Goal: Transaction & Acquisition: Purchase product/service

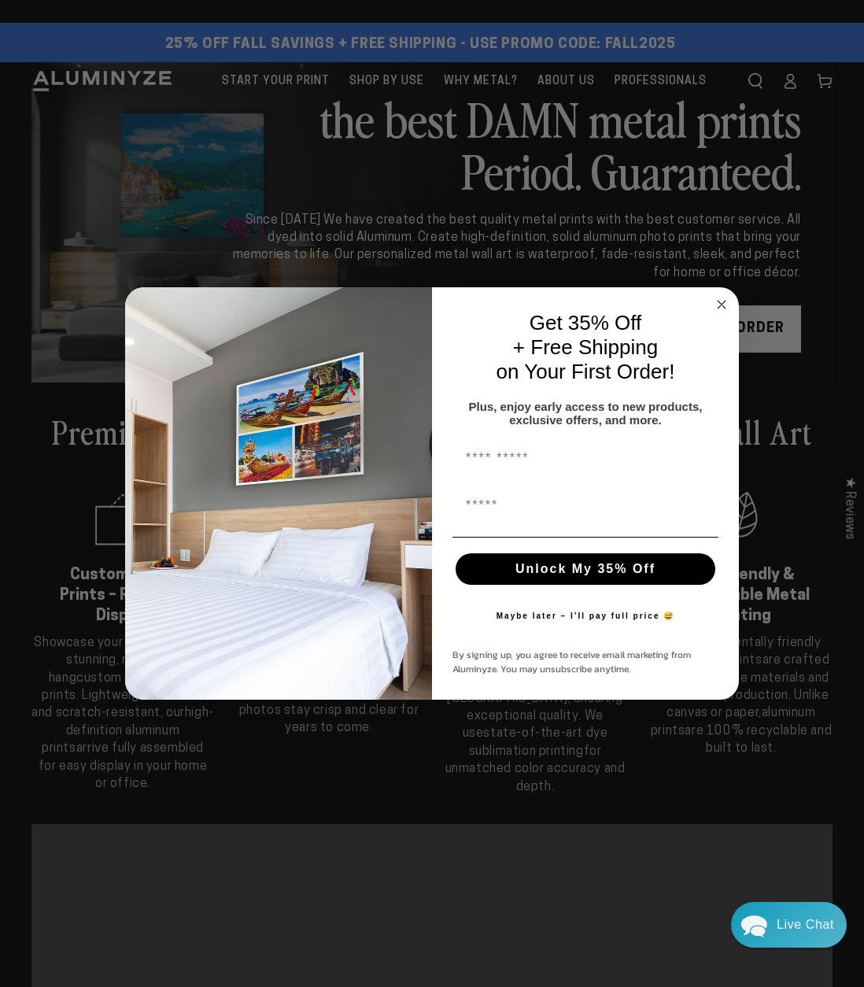
click at [720, 308] on circle "Close dialog" at bounding box center [722, 305] width 18 height 18
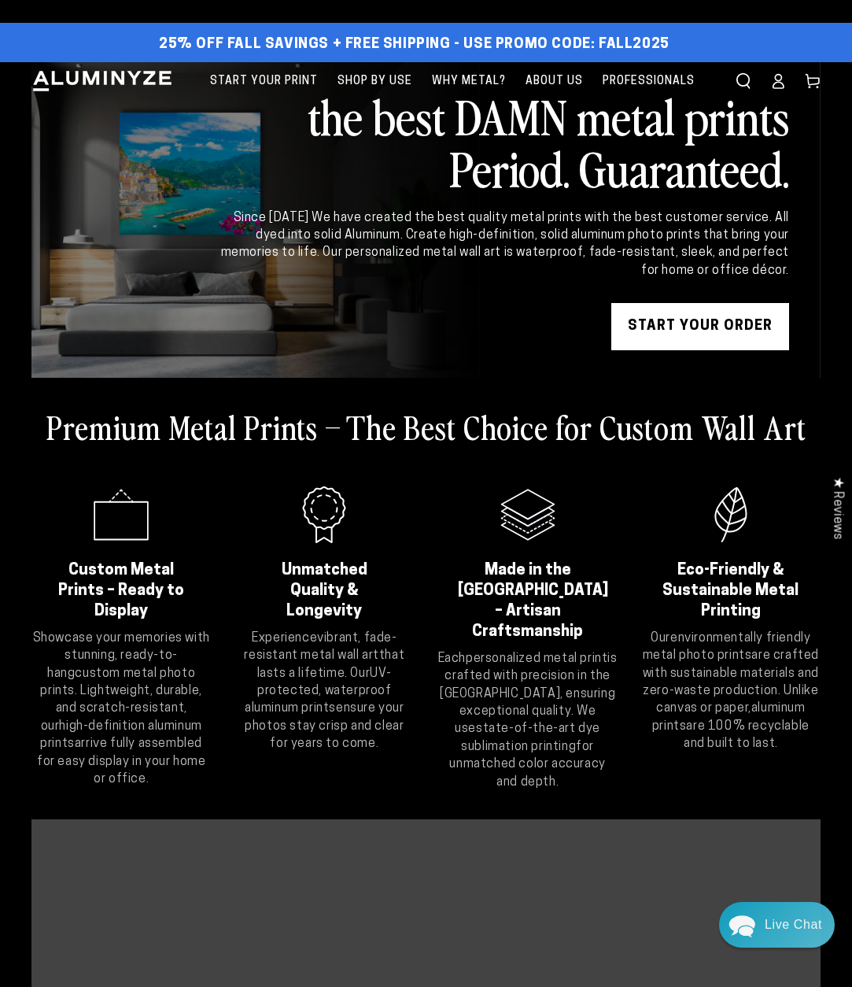
scroll to position [157, 0]
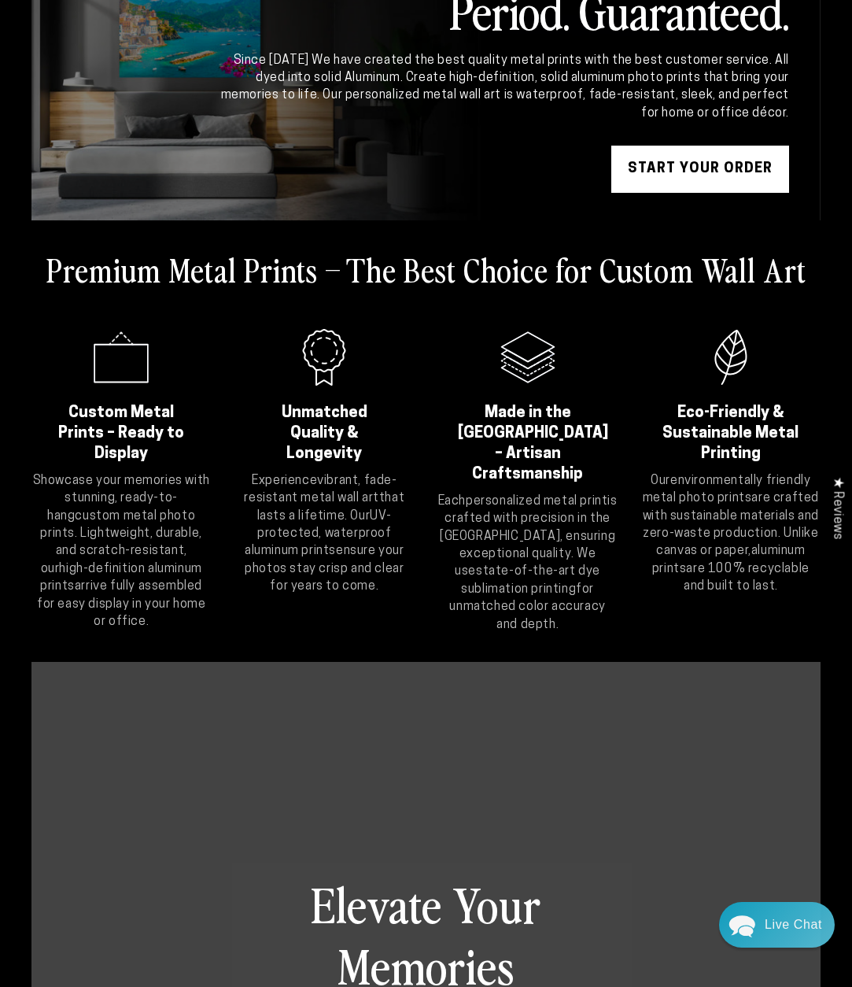
click at [685, 183] on link "START YOUR Order" at bounding box center [700, 169] width 178 height 47
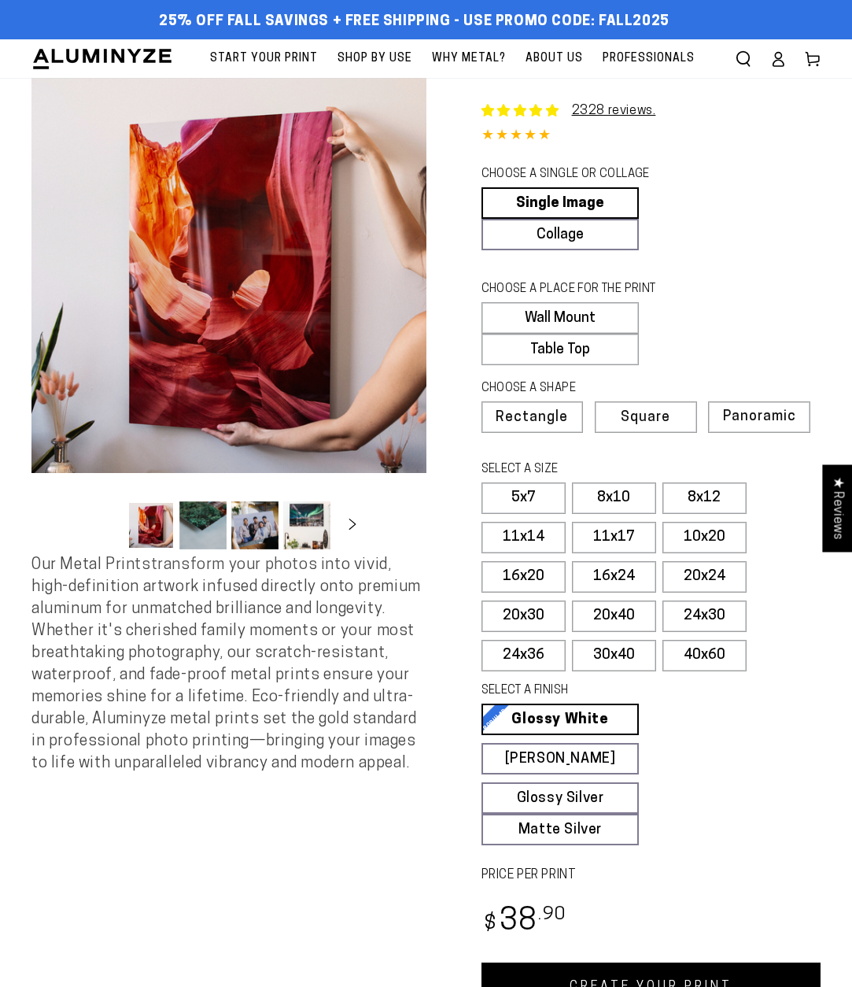
select select "**********"
click at [694, 568] on label "20x24" at bounding box center [705, 576] width 84 height 31
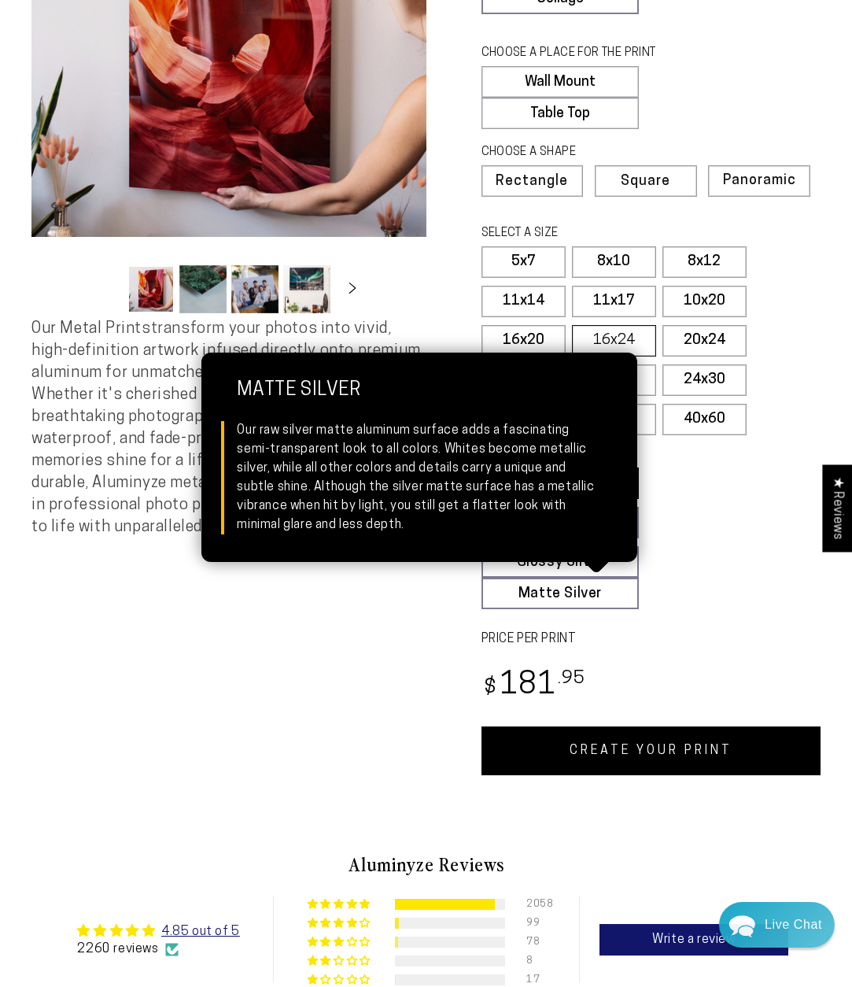
scroll to position [79, 0]
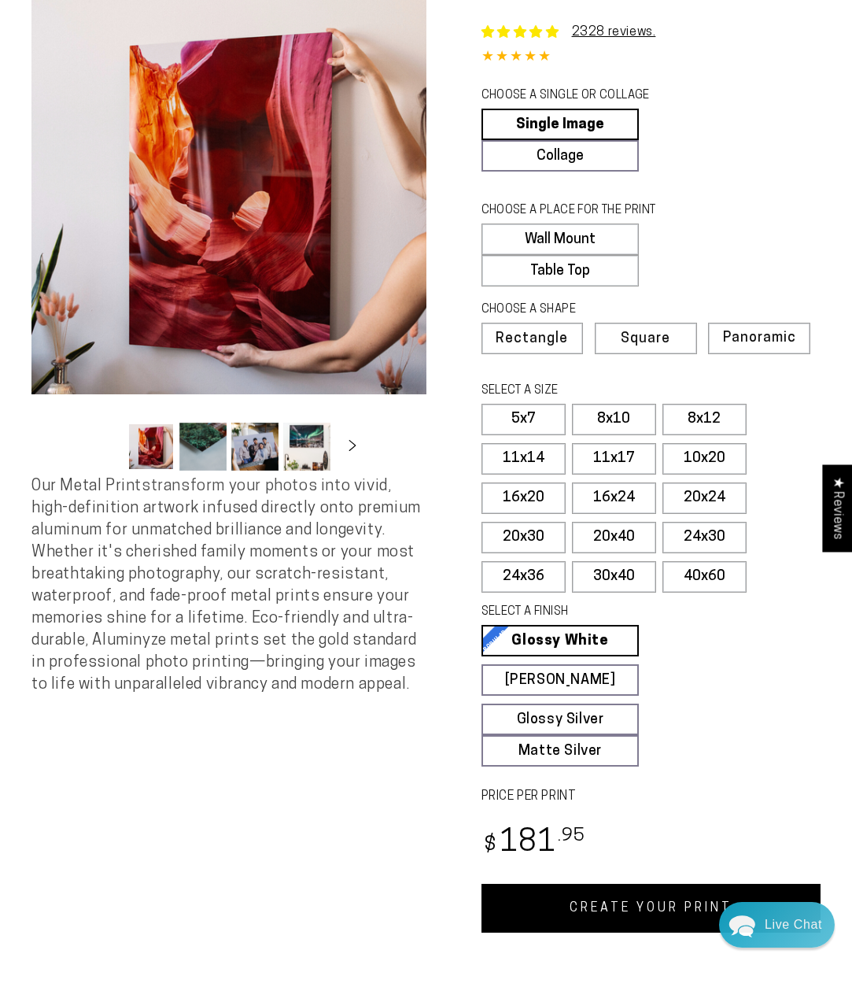
click at [626, 489] on label "16x24" at bounding box center [614, 497] width 84 height 31
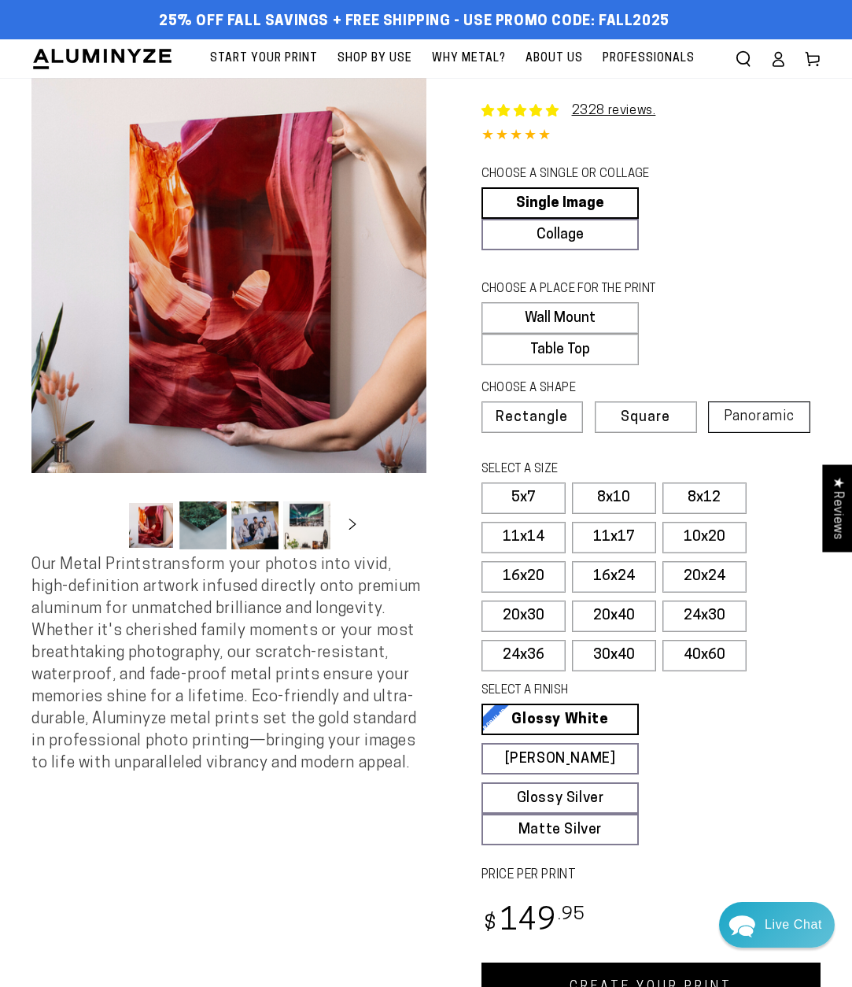
click at [718, 409] on label "Panoramic" at bounding box center [759, 416] width 102 height 31
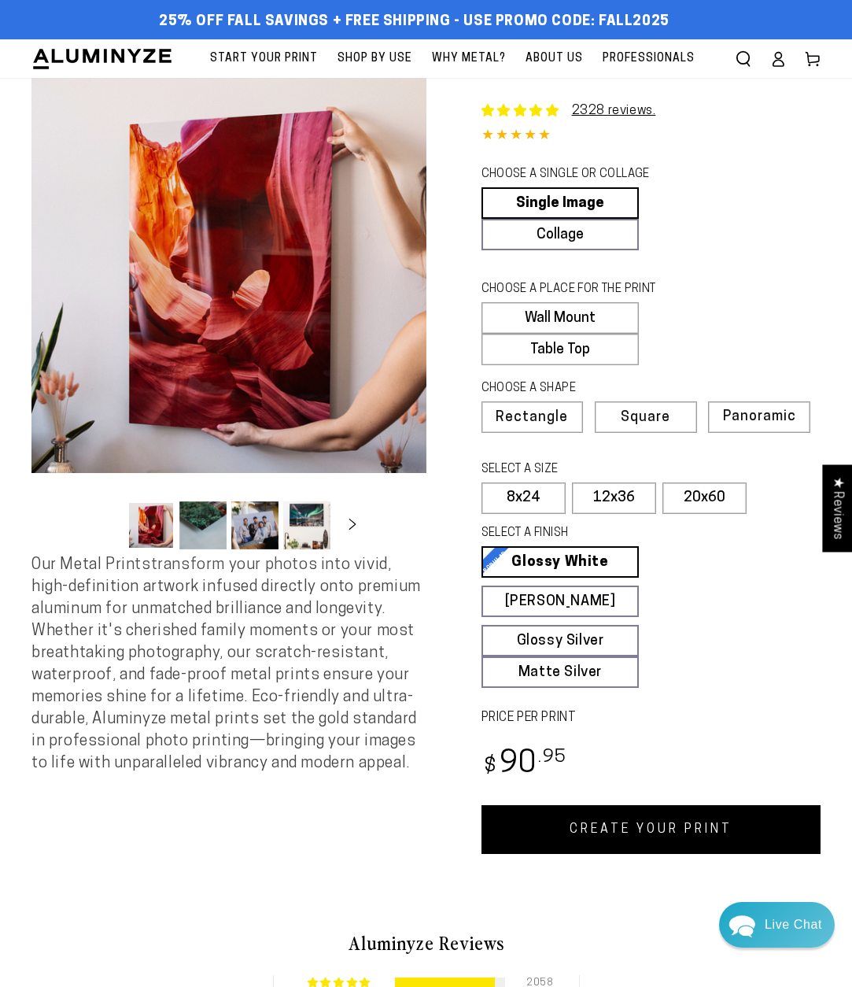
click at [212, 528] on button "Load image 2 in gallery view" at bounding box center [202, 525] width 47 height 48
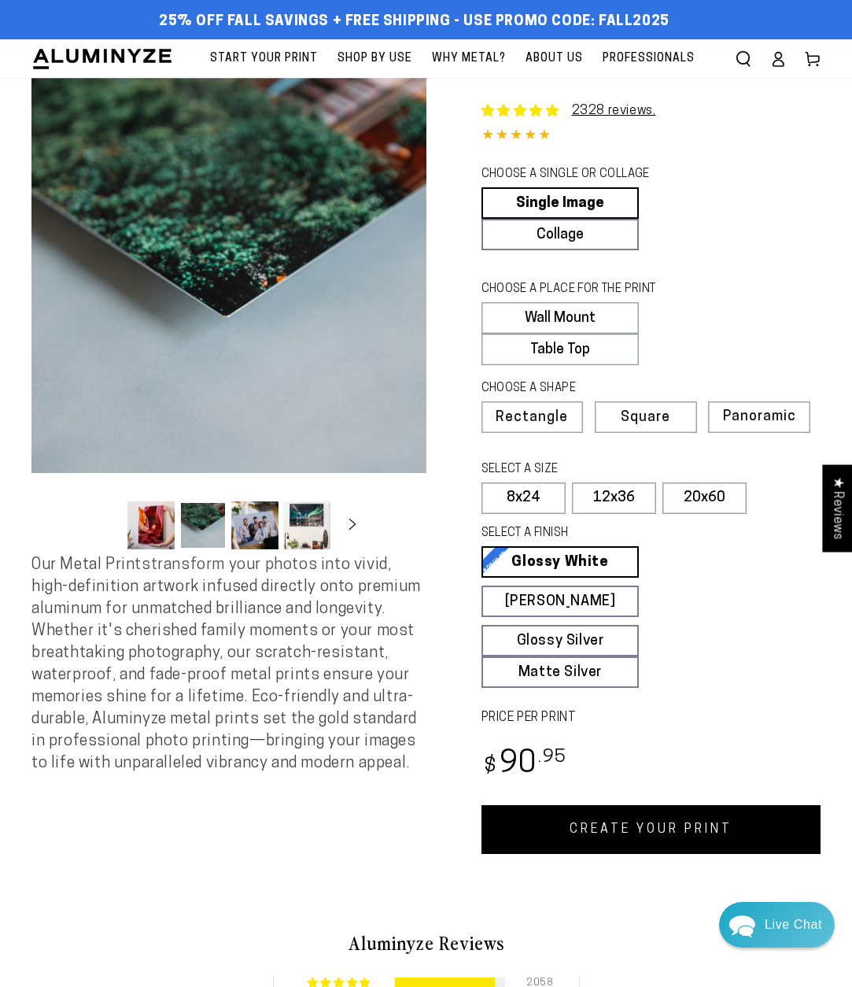
click at [251, 523] on button "Load image 3 in gallery view" at bounding box center [254, 525] width 47 height 48
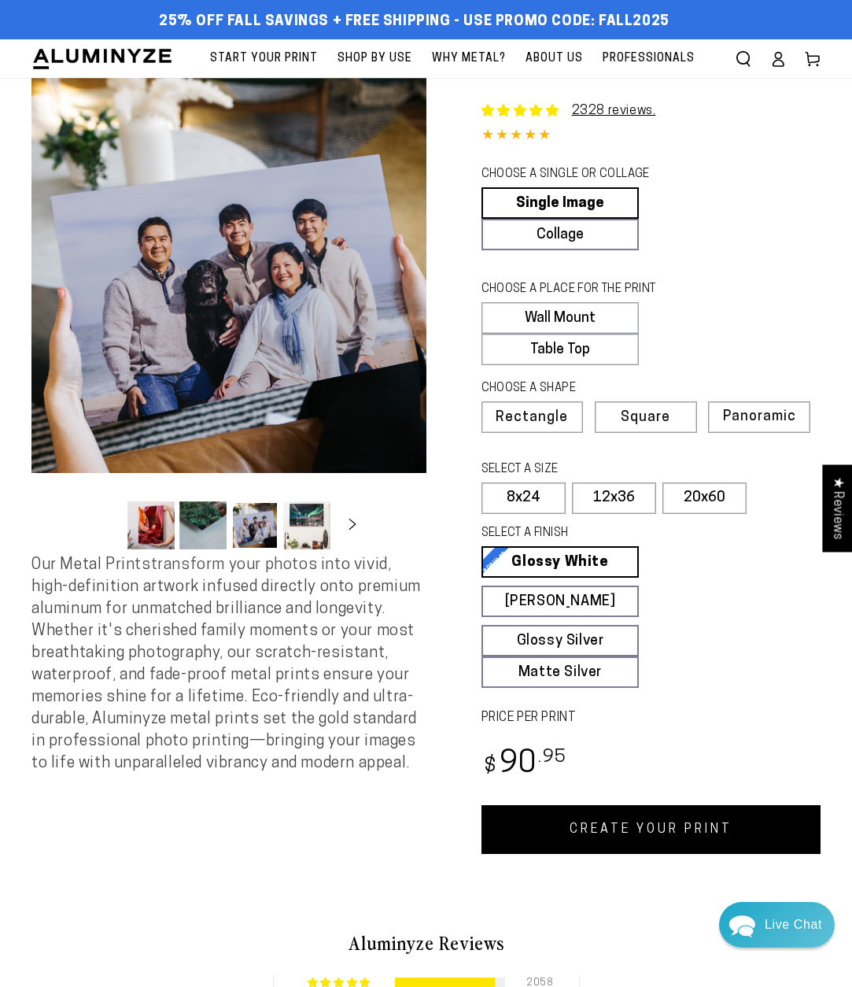
click at [294, 520] on button "Load image 4 in gallery view" at bounding box center [306, 525] width 47 height 48
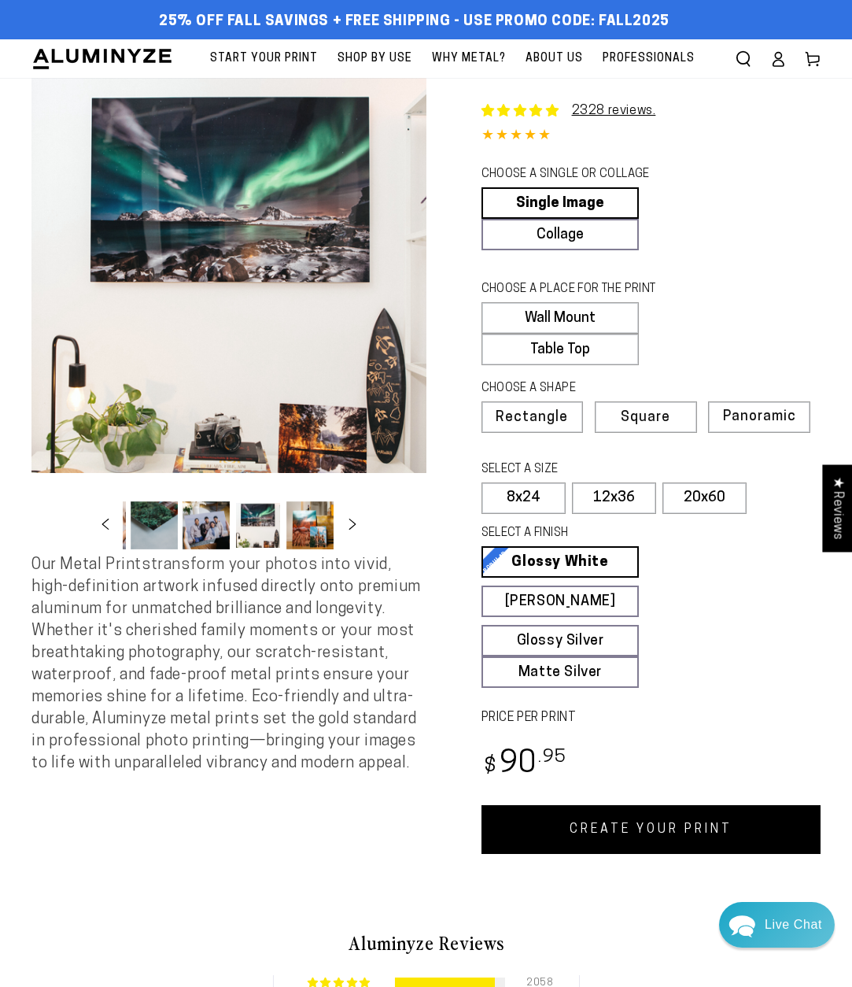
scroll to position [0, 153]
click at [193, 528] on button "Load image 5 in gallery view" at bounding box center [206, 525] width 47 height 48
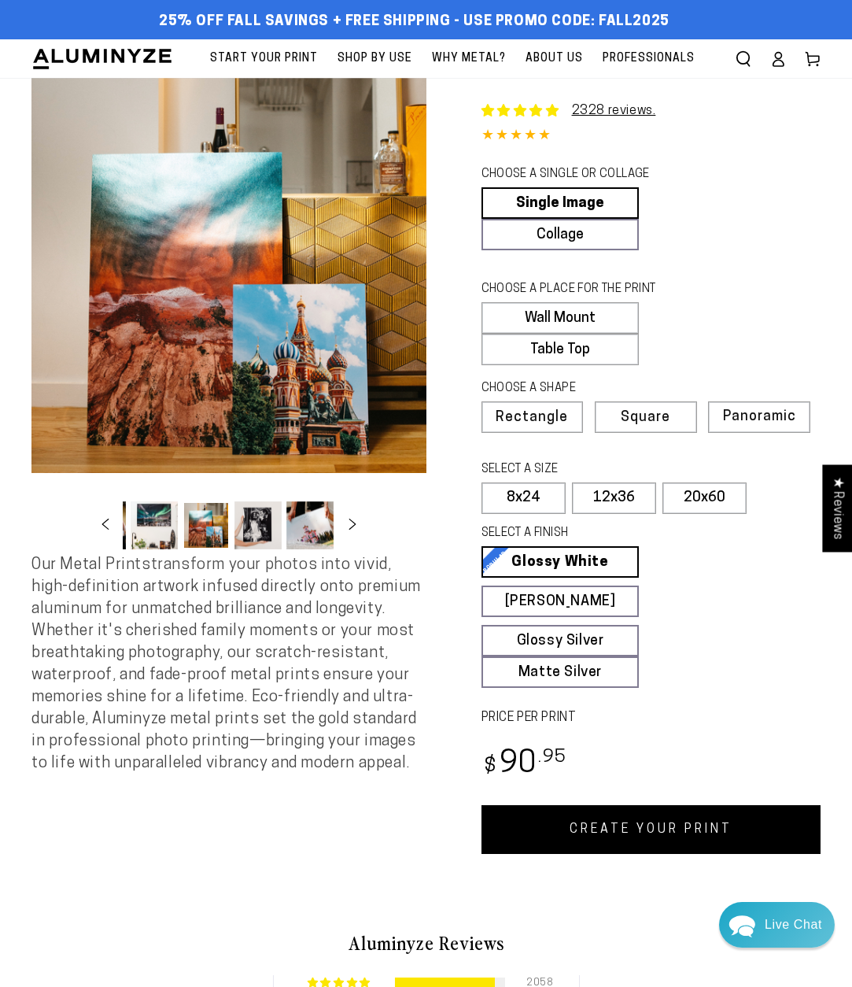
click at [279, 527] on button "Load image 6 in gallery view" at bounding box center [257, 525] width 47 height 48
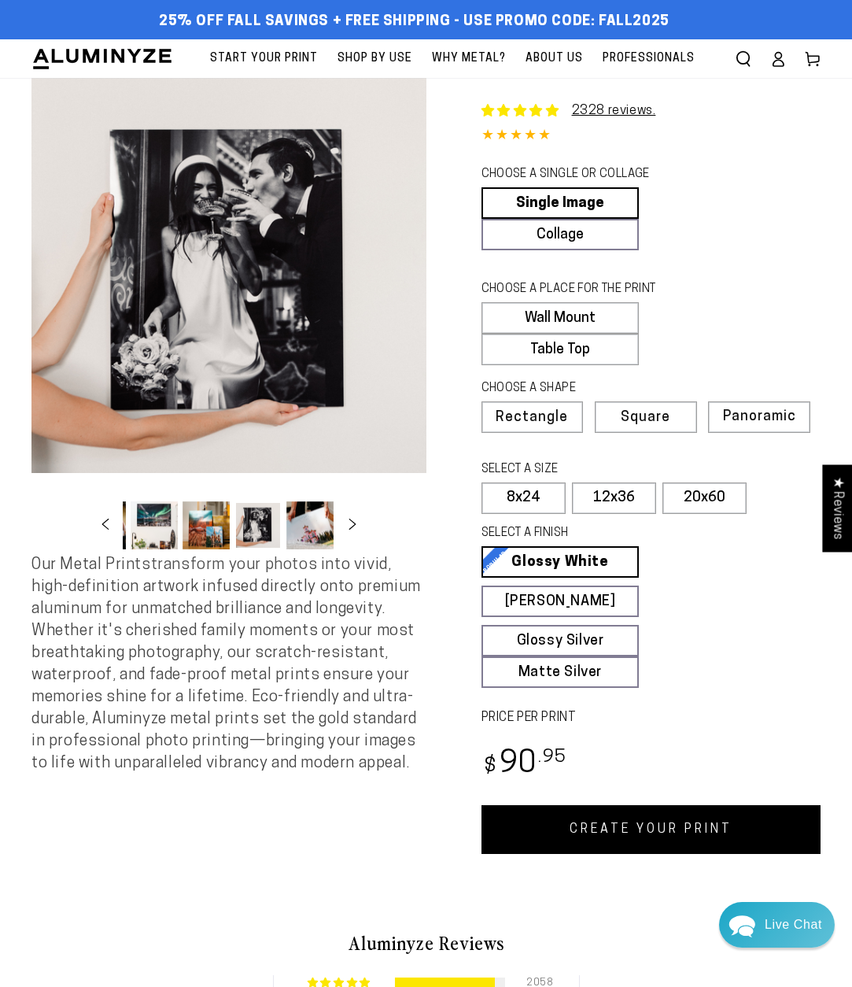
click at [296, 526] on button "Load image 7 in gallery view" at bounding box center [309, 525] width 47 height 48
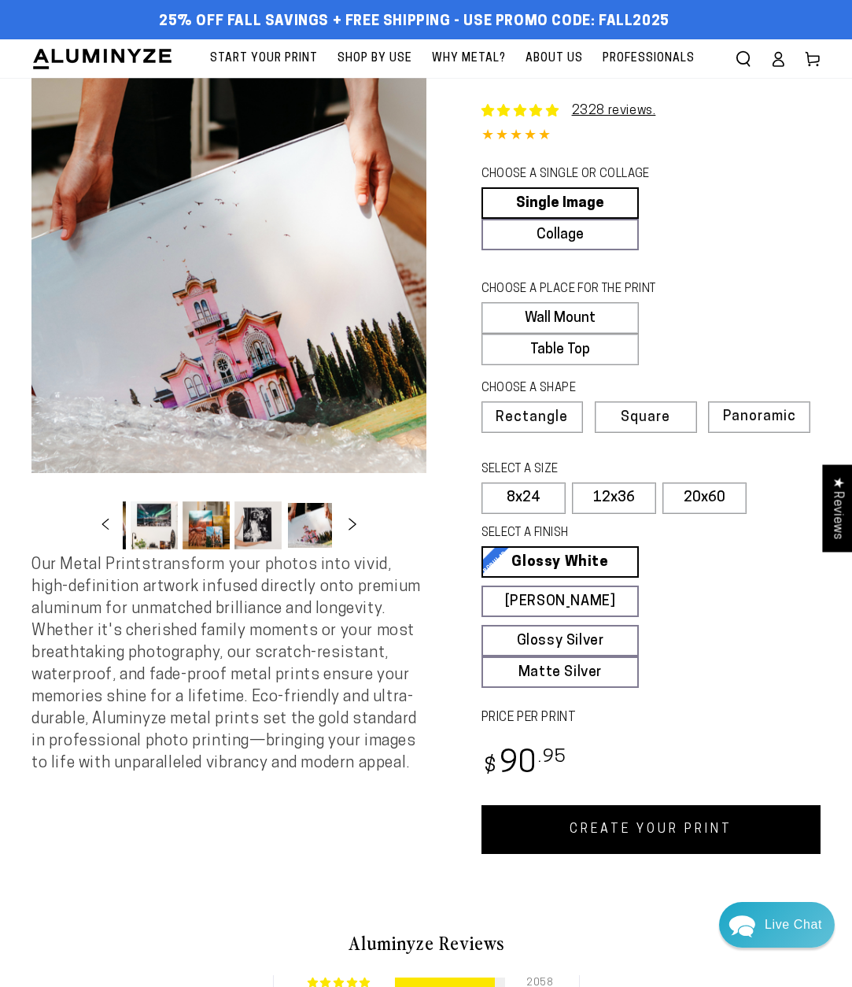
scroll to position [0, 308]
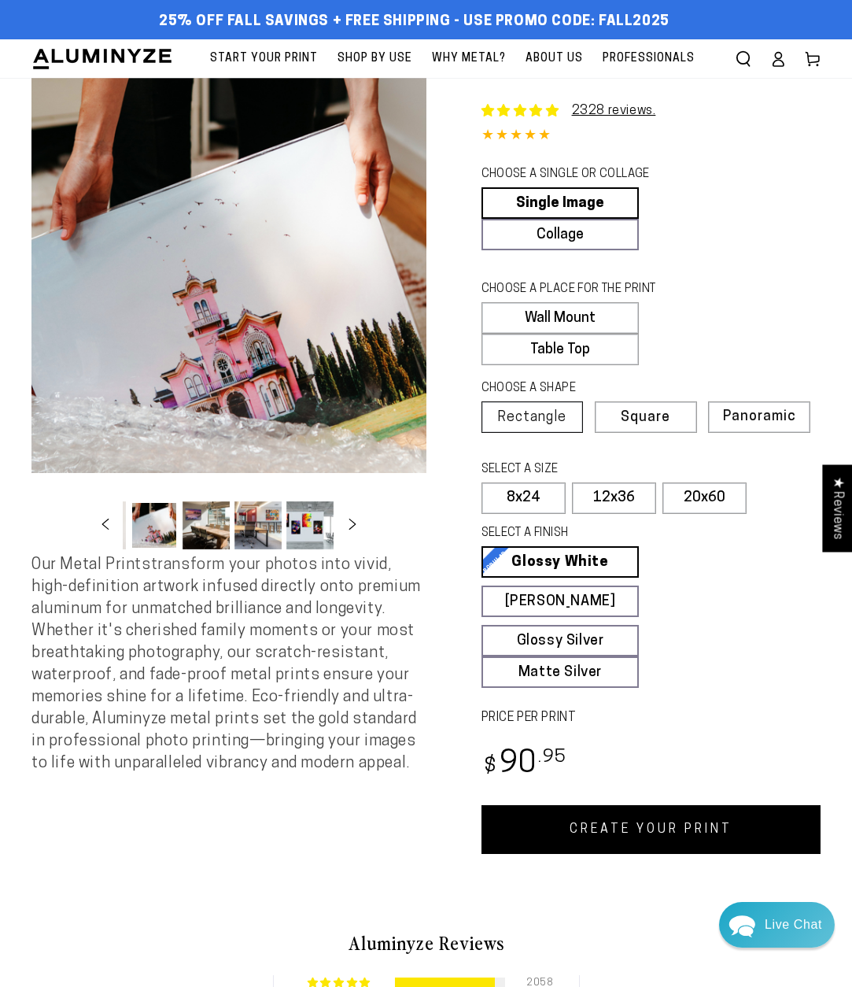
click at [556, 421] on span "Rectangle" at bounding box center [531, 418] width 69 height 14
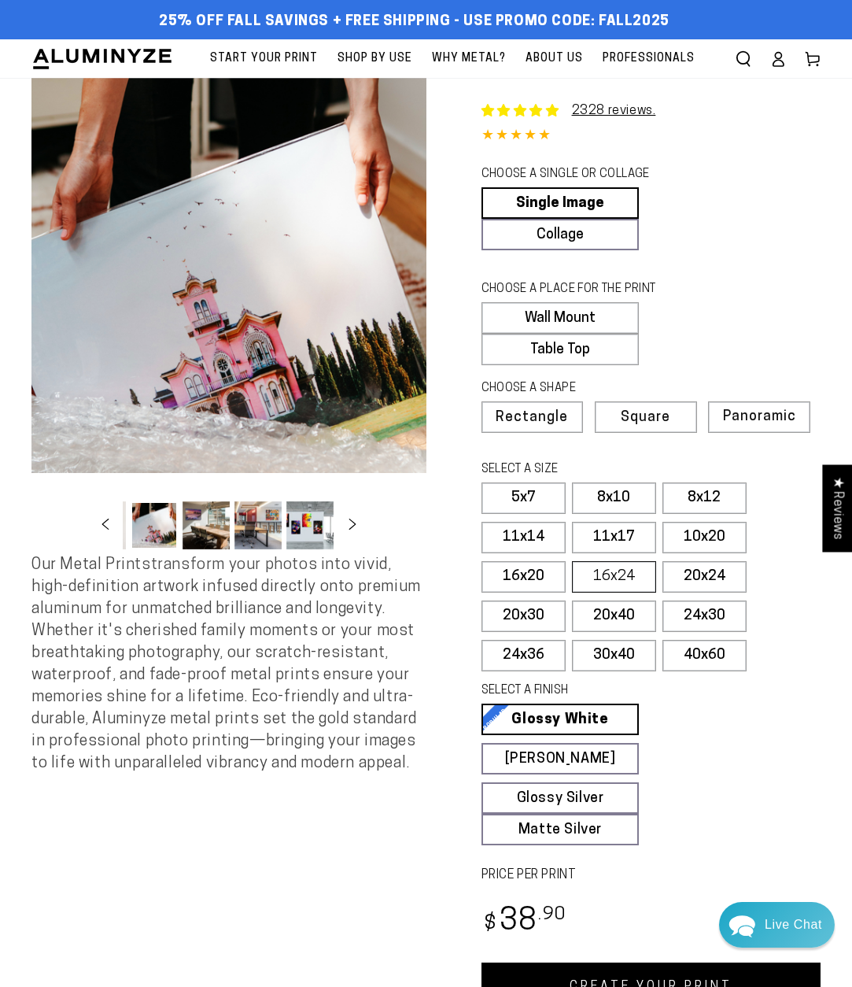
click at [613, 579] on label "16x24" at bounding box center [614, 576] width 84 height 31
click at [349, 536] on button "Slide right" at bounding box center [352, 525] width 35 height 35
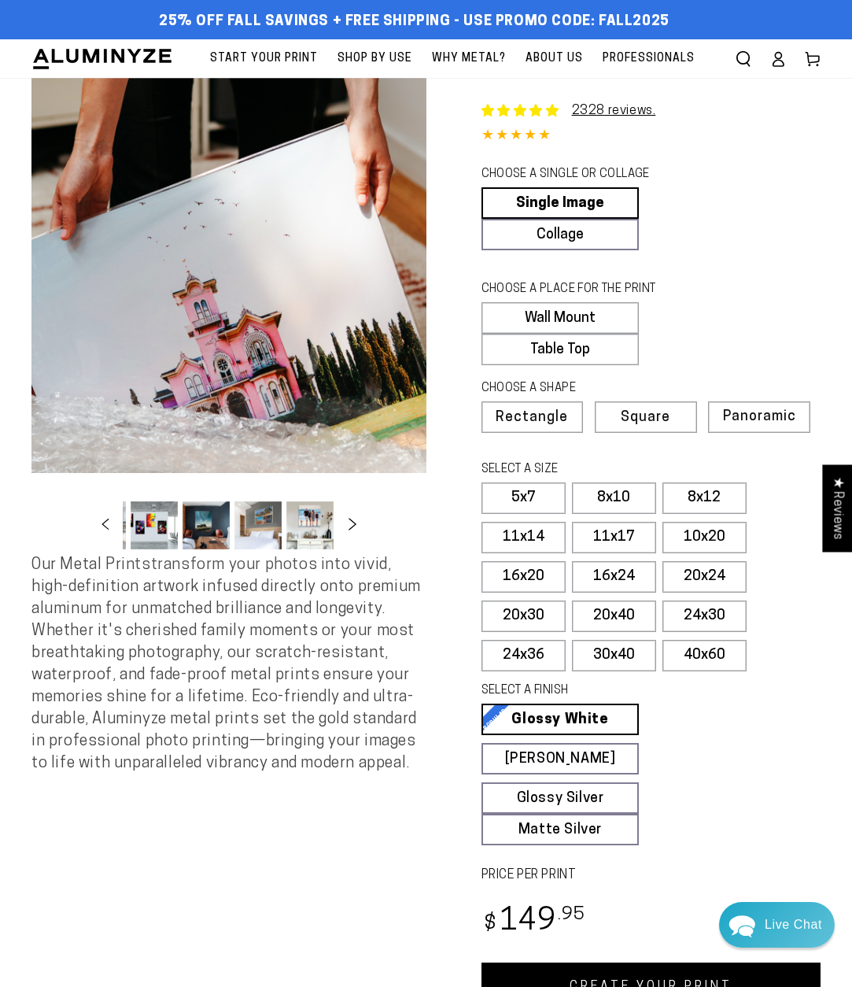
scroll to position [0, 464]
click at [350, 536] on button "Slide right" at bounding box center [352, 525] width 35 height 35
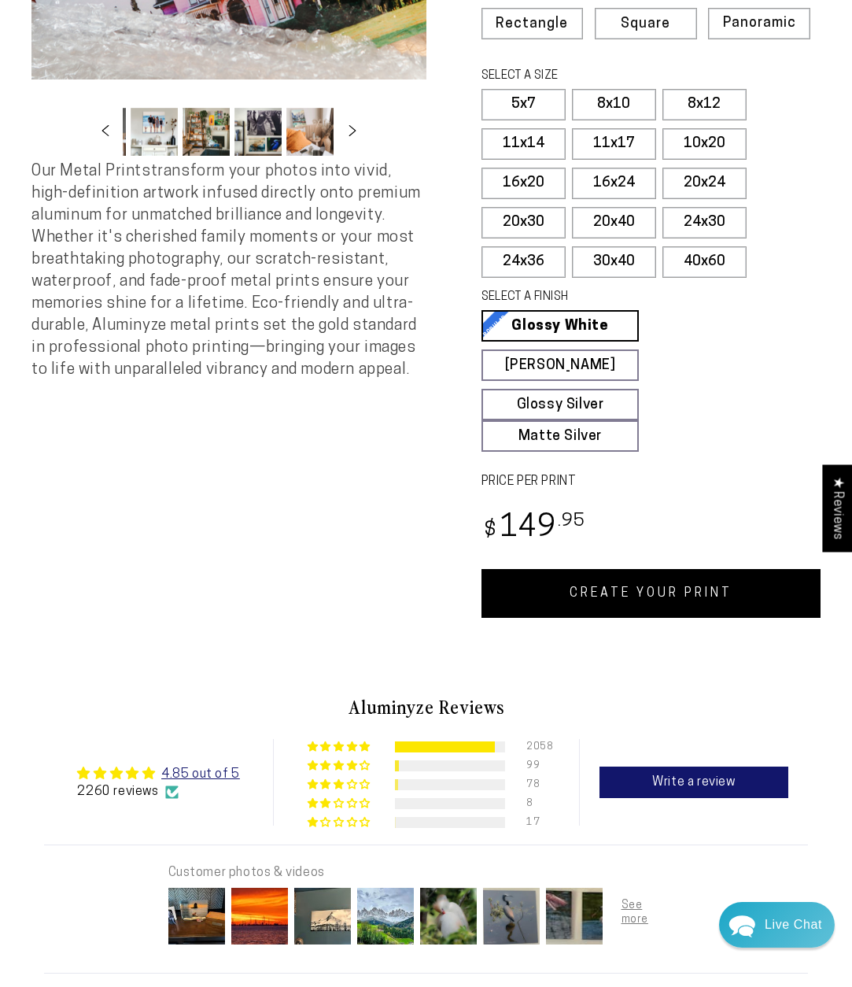
click at [692, 592] on link "CREATE YOUR PRINT" at bounding box center [652, 593] width 340 height 49
